Goal: Check status: Check status

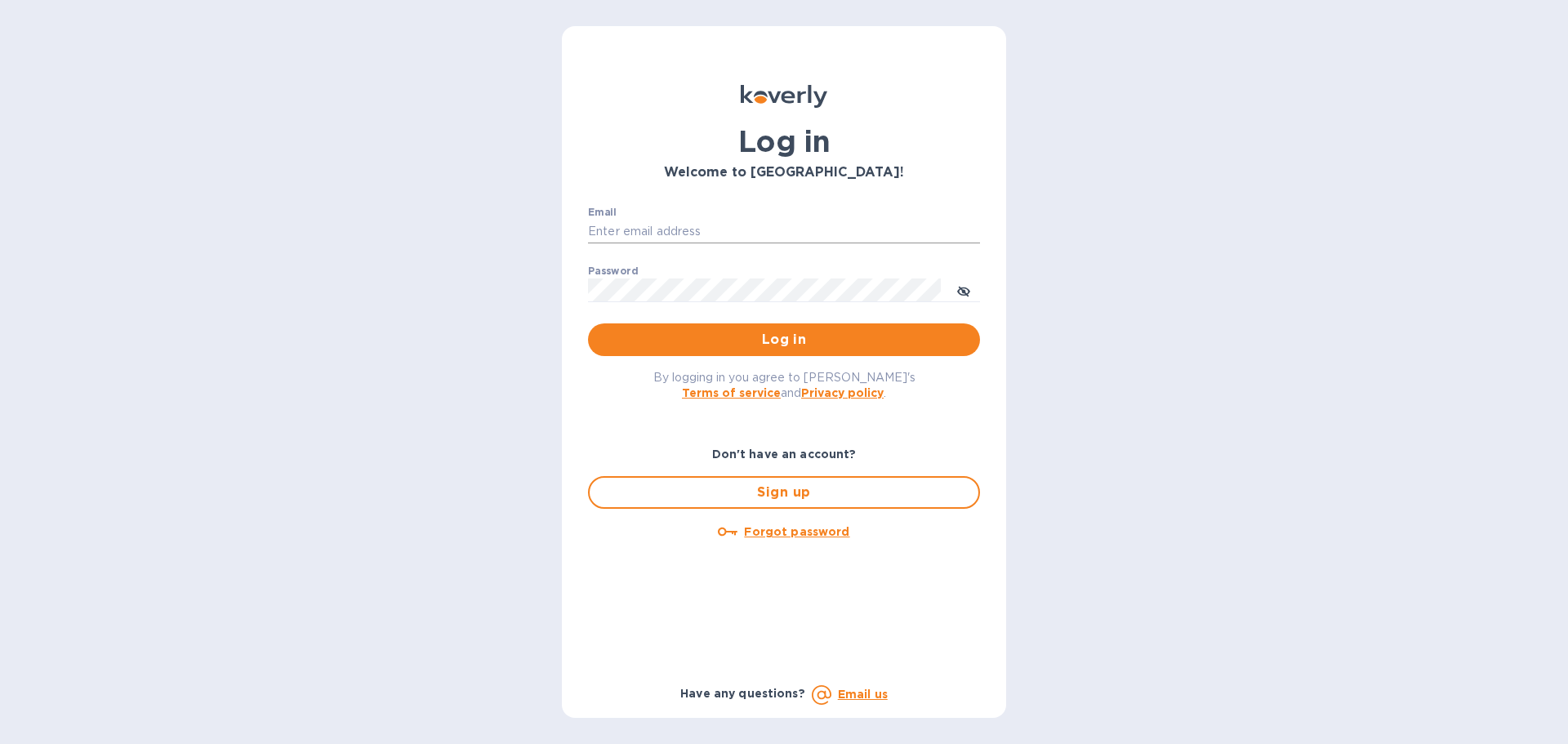
click at [799, 232] on input "Email" at bounding box center [784, 232] width 392 height 24
type input "[PERSON_NAME][EMAIL_ADDRESS][PERSON_NAME][DOMAIN_NAME]"
click at [759, 340] on span "Log in" at bounding box center [784, 340] width 366 height 20
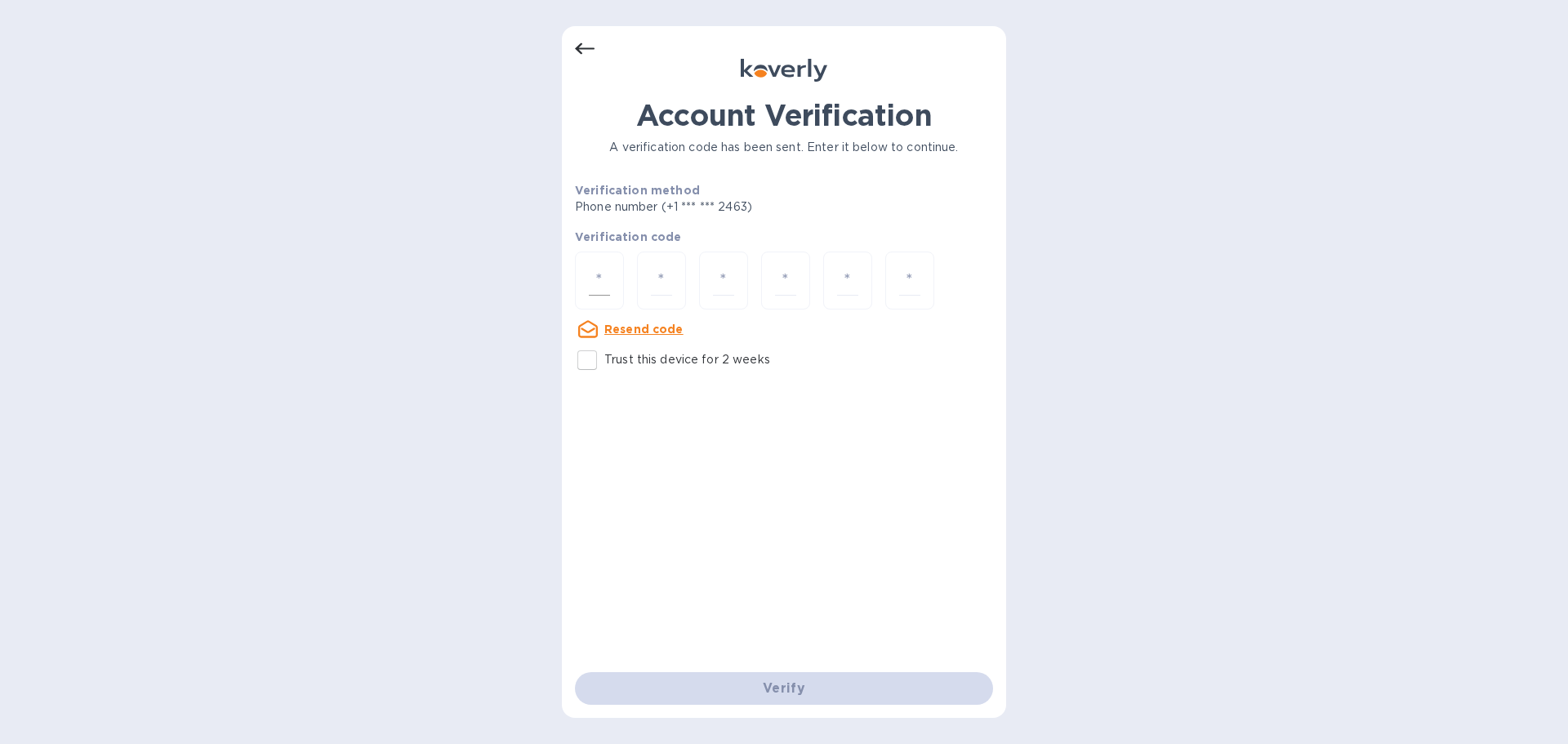
click at [602, 273] on input "number" at bounding box center [600, 281] width 22 height 31
type input "3"
type input "6"
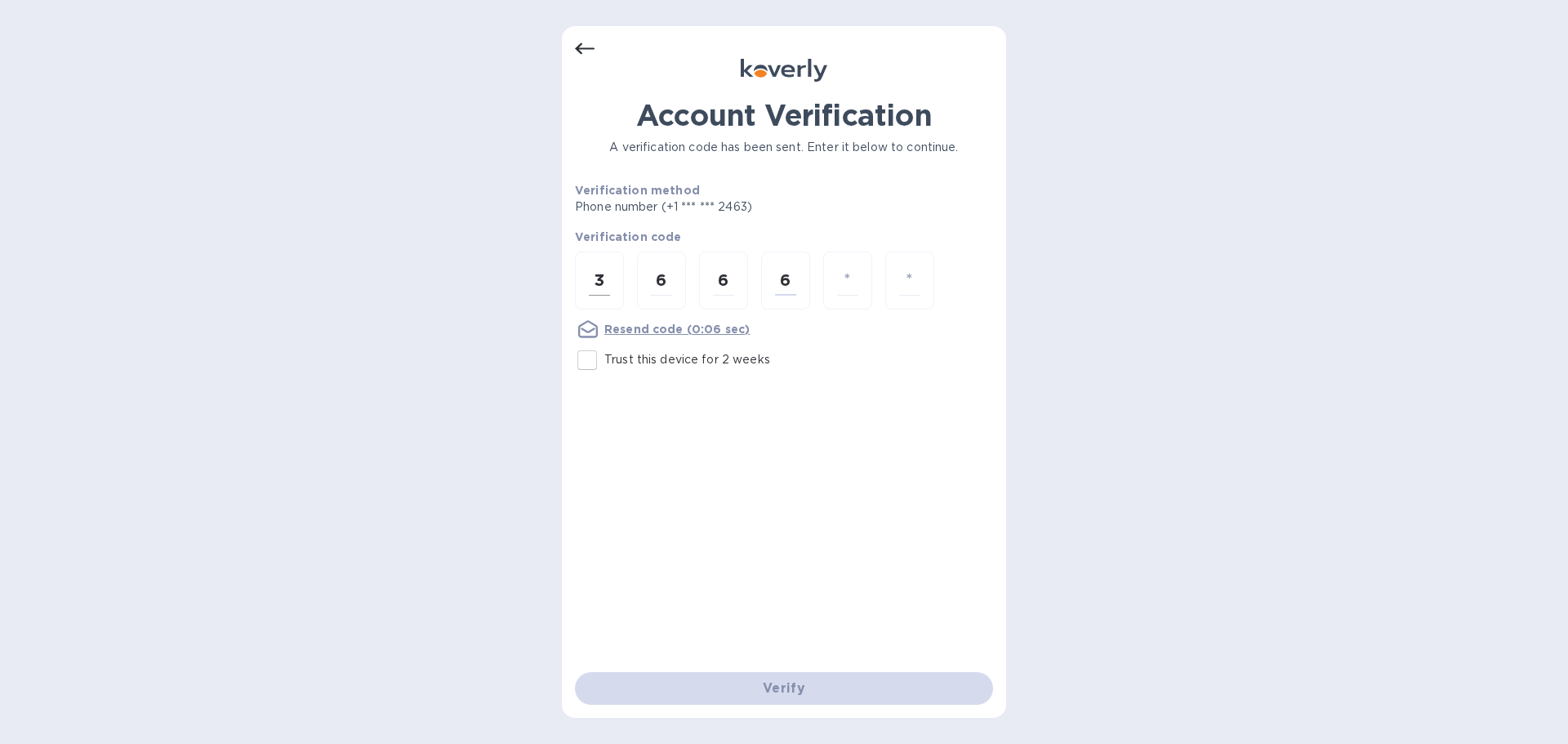
type input "8"
type input "5"
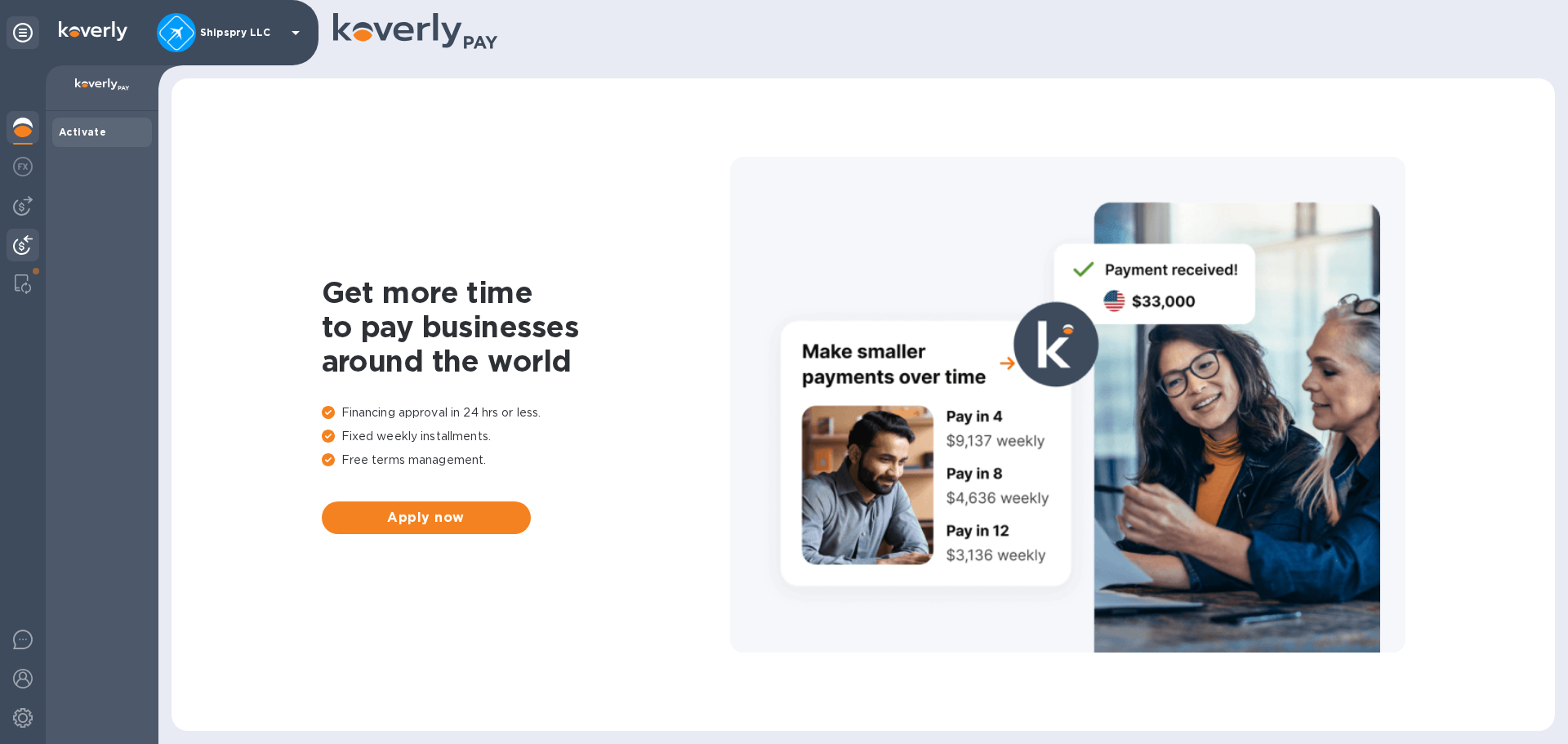
click at [17, 241] on img at bounding box center [23, 245] width 20 height 20
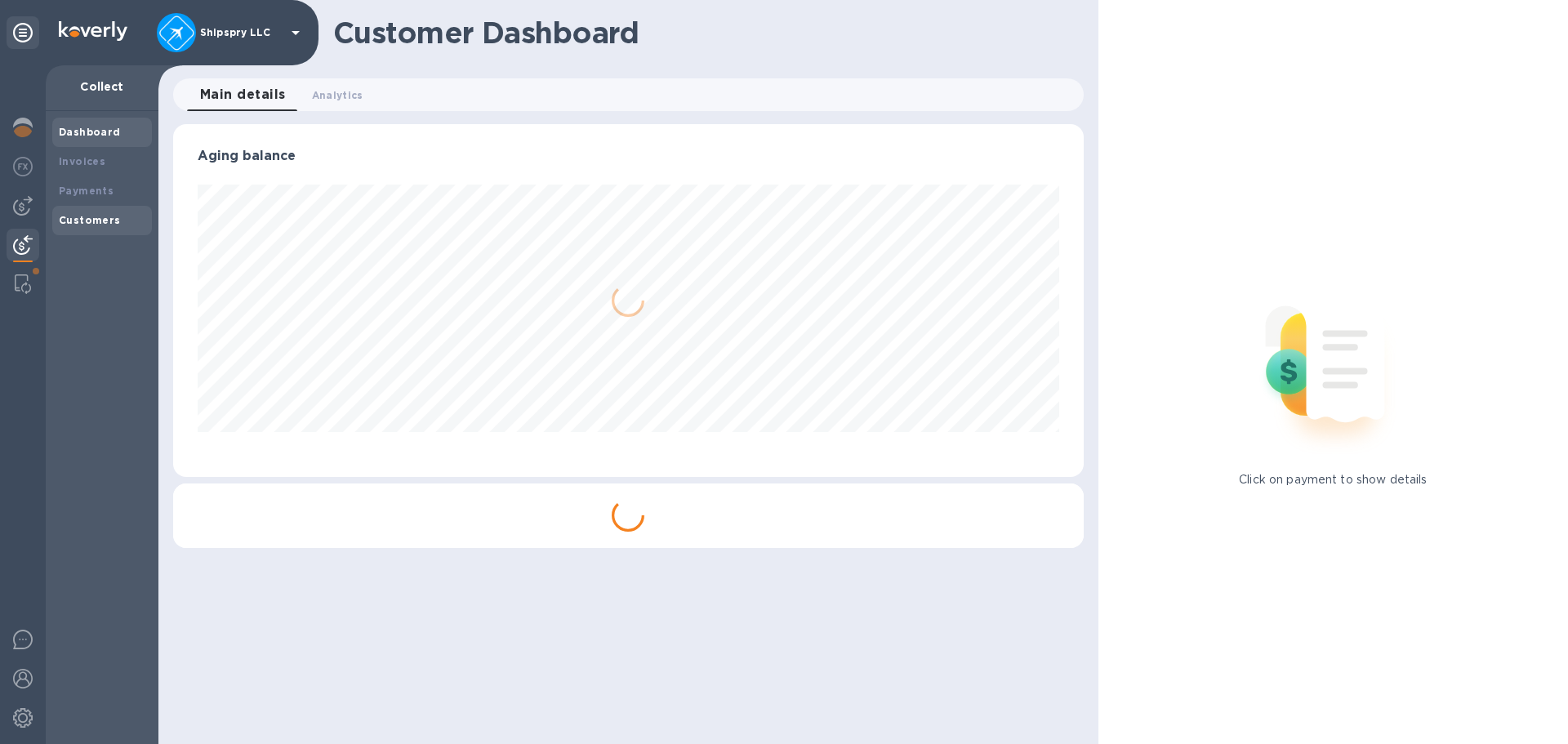
scroll to position [353, 910]
click at [102, 188] on b "Payments" at bounding box center [86, 191] width 55 height 13
